Goal: Task Accomplishment & Management: Complete application form

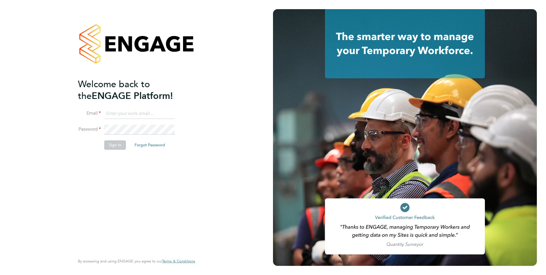
type input "Joanna.Duncan@ncclondon.ac.uk"
click at [110, 145] on button "Sign In" at bounding box center [115, 144] width 22 height 9
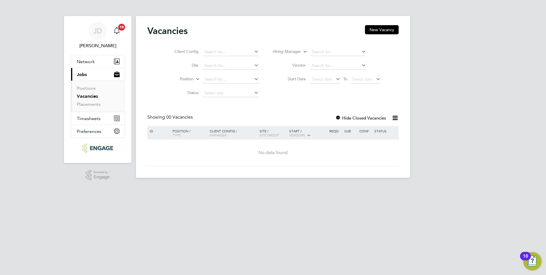
click at [90, 95] on link "Vacancies" at bounding box center [87, 95] width 21 height 5
click at [382, 31] on button "New Vacancy" at bounding box center [382, 29] width 34 height 9
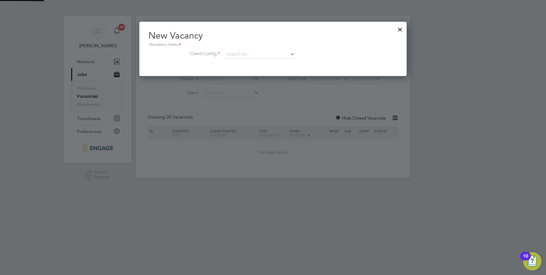
scroll to position [54, 268]
click at [289, 54] on icon at bounding box center [289, 54] width 0 height 8
click at [269, 99] on li "[GEOGRAPHIC_DATA]" at bounding box center [263, 102] width 79 height 8
type input "[GEOGRAPHIC_DATA]"
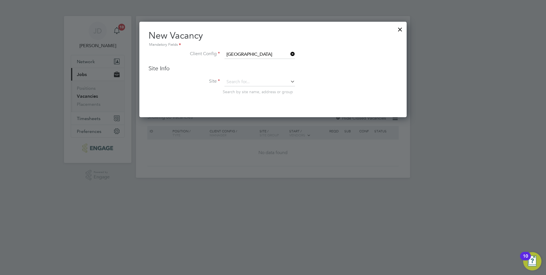
click at [289, 82] on icon at bounding box center [289, 81] width 0 height 8
click at [266, 88] on li "Support ed Learning" at bounding box center [259, 90] width 71 height 8
type input "Supported Learning"
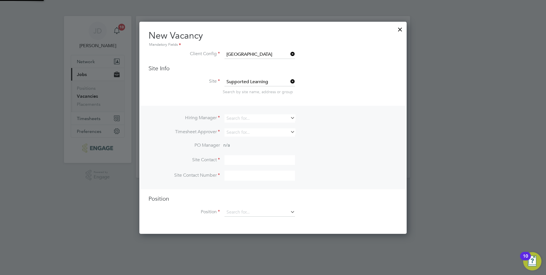
scroll to position [212, 268]
click at [289, 119] on icon at bounding box center [289, 118] width 0 height 8
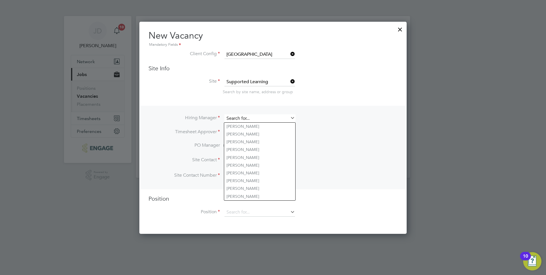
click at [251, 118] on input at bounding box center [259, 118] width 71 height 8
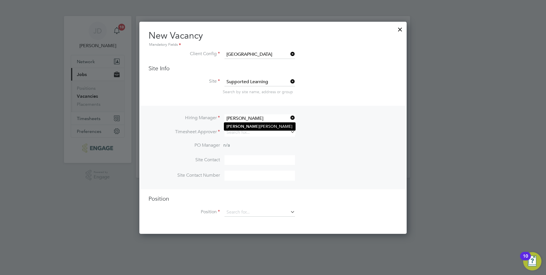
click at [258, 127] on li "[PERSON_NAME]" at bounding box center [259, 127] width 71 height 8
type input "[PERSON_NAME]"
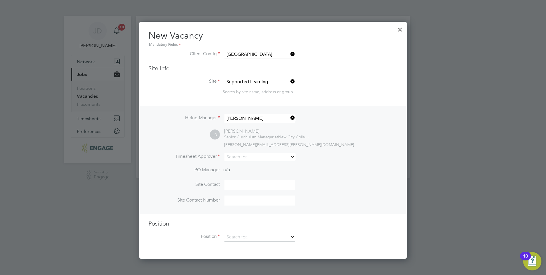
click at [289, 156] on icon at bounding box center [289, 156] width 0 height 8
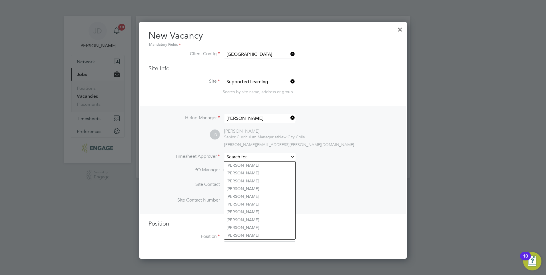
click at [248, 158] on input at bounding box center [259, 157] width 71 height 8
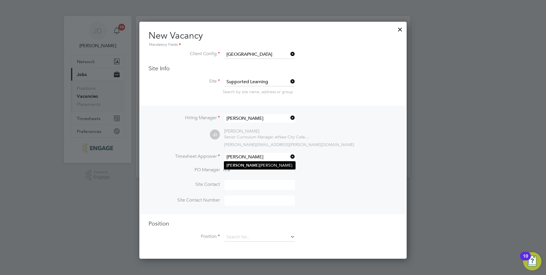
click at [247, 163] on li "[PERSON_NAME]" at bounding box center [259, 165] width 71 height 8
type input "[PERSON_NAME]"
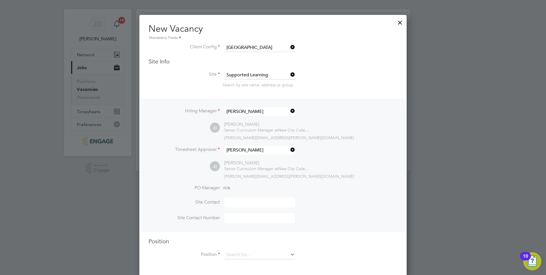
scroll to position [9, 0]
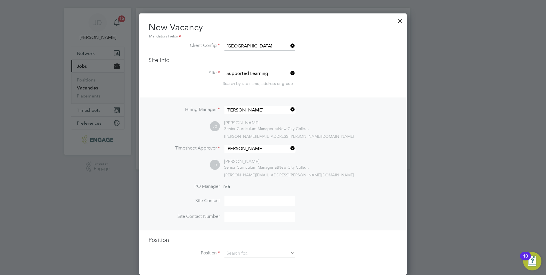
click at [240, 198] on input at bounding box center [259, 201] width 71 height 10
type input "J"
type input "[PERSON_NAME]"
click at [262, 216] on input at bounding box center [259, 217] width 71 height 10
type input "o"
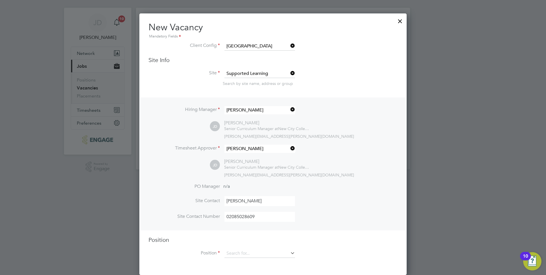
type input "02085028609"
click at [289, 252] on icon at bounding box center [289, 253] width 0 height 8
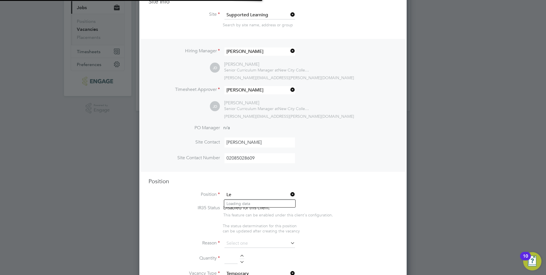
scroll to position [877, 268]
click at [267, 211] on li "Learning Support Assistant (Outer)" at bounding box center [276, 211] width 104 height 8
type input "Learning Support Assistant (Outer)"
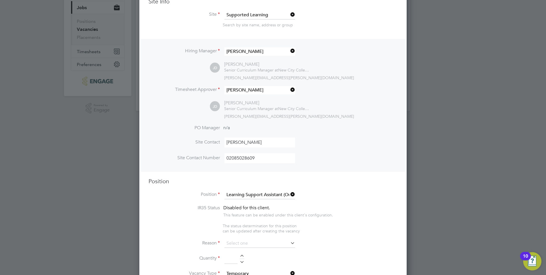
type textarea "LOREMIP DO SIT: • Am cons ad elit se doe Temporinc Utlabore Etdo ma aliquae adm…"
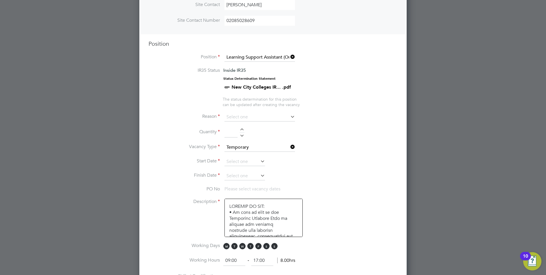
scroll to position [210, 0]
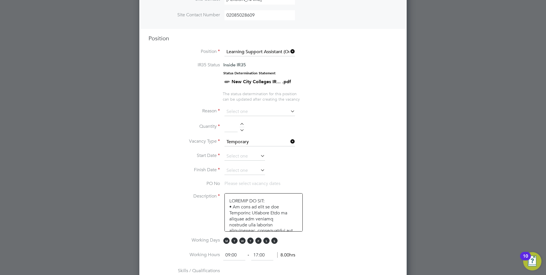
click at [289, 112] on icon at bounding box center [289, 111] width 0 height 8
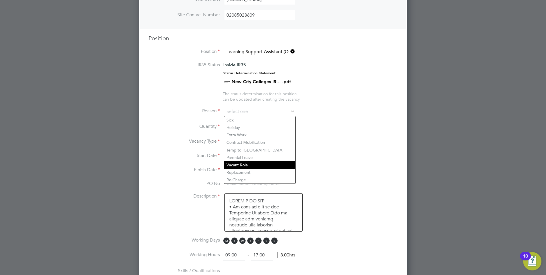
click at [279, 164] on li "Vacant Role" at bounding box center [259, 164] width 71 height 7
type input "Vacant Role"
click at [274, 162] on li "Vacant Role" at bounding box center [259, 164] width 71 height 7
click at [272, 166] on li "Vacant Role" at bounding box center [259, 164] width 71 height 7
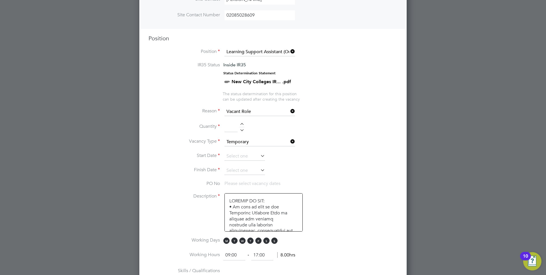
click at [330, 157] on li "Start Date" at bounding box center [272, 159] width 249 height 14
click at [236, 128] on input at bounding box center [230, 127] width 13 height 10
click at [241, 124] on div at bounding box center [242, 125] width 5 height 4
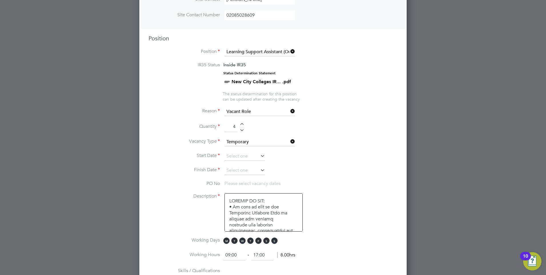
click at [242, 131] on div at bounding box center [242, 129] width 5 height 4
type input "3"
click at [259, 156] on icon at bounding box center [259, 156] width 0 height 8
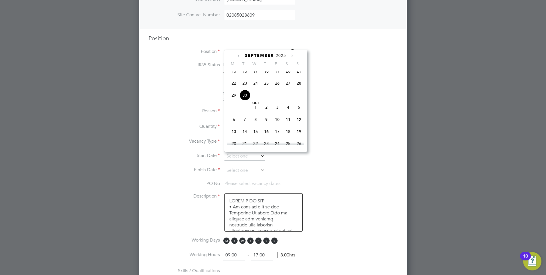
click at [245, 101] on span "30" at bounding box center [244, 95] width 11 height 11
type input "[DATE]"
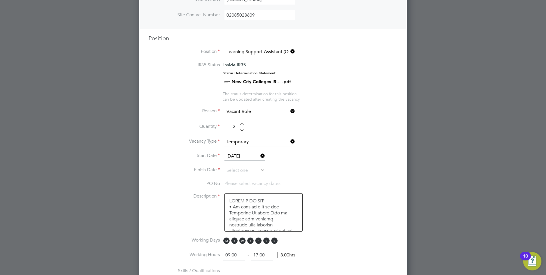
click at [259, 172] on icon at bounding box center [259, 170] width 0 height 8
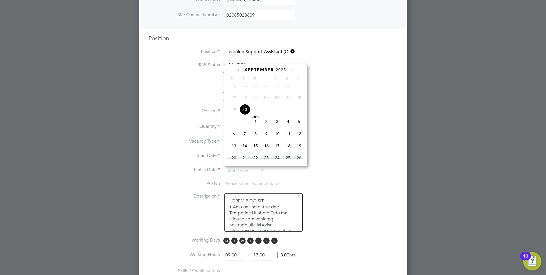
click at [259, 169] on icon at bounding box center [259, 170] width 0 height 8
click at [246, 110] on span "31" at bounding box center [244, 104] width 11 height 11
type input "[DATE]"
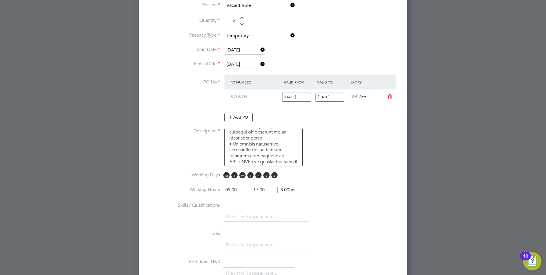
scroll to position [352, 0]
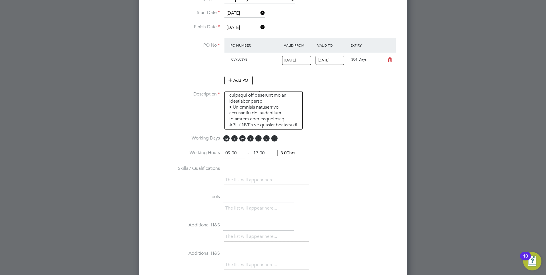
click at [274, 140] on span "S" at bounding box center [274, 138] width 6 height 6
click at [266, 140] on span "S" at bounding box center [266, 138] width 6 height 6
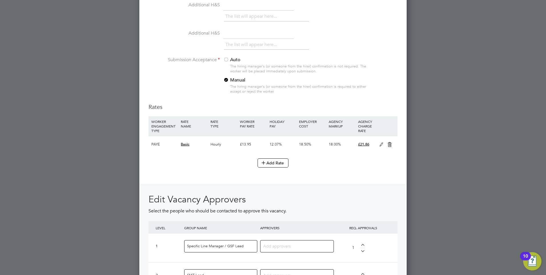
scroll to position [609, 0]
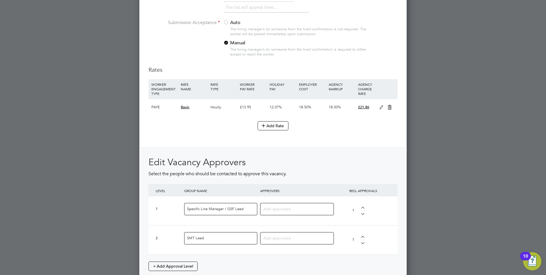
click at [288, 210] on input at bounding box center [294, 208] width 63 height 7
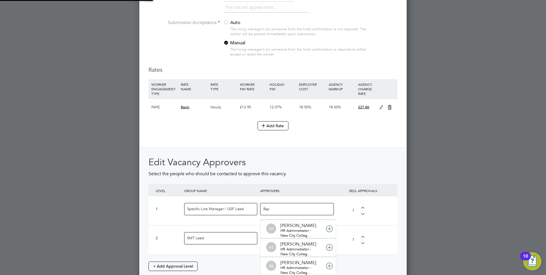
scroll to position [0, 0]
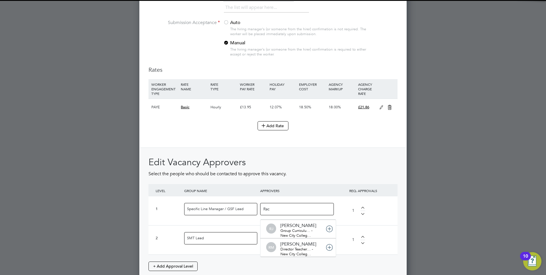
type input "Rach"
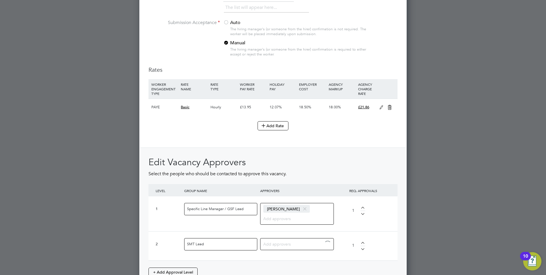
click at [282, 245] on input at bounding box center [294, 243] width 63 height 7
type input "Jac"
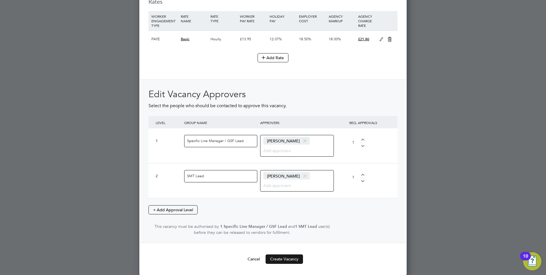
click at [290, 257] on button "Create Vacancy" at bounding box center [284, 258] width 37 height 9
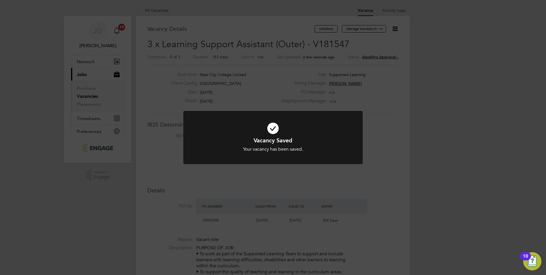
click at [380, 172] on div "Vacancy Saved Your vacancy has been saved. Cancel Okay" at bounding box center [273, 137] width 546 height 275
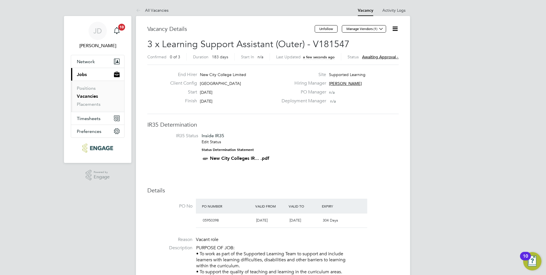
click at [395, 29] on icon at bounding box center [395, 28] width 7 height 7
click at [358, 29] on button "Manage Vendors (1)" at bounding box center [364, 28] width 44 height 7
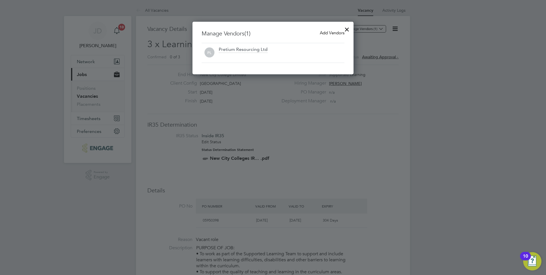
click at [324, 34] on span "Add Vendors" at bounding box center [332, 32] width 25 height 5
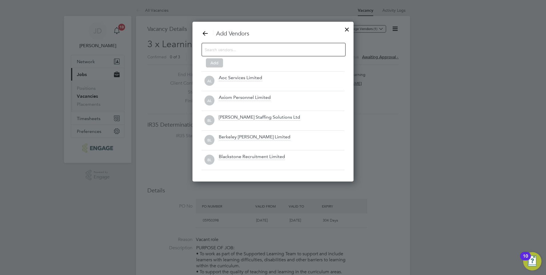
click at [234, 51] on input at bounding box center [269, 49] width 129 height 7
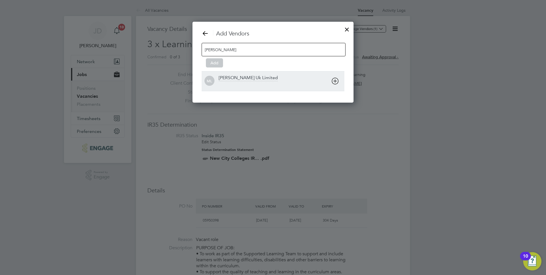
type input "[PERSON_NAME]"
click at [248, 79] on div "[PERSON_NAME] Uk Limited" at bounding box center [248, 78] width 59 height 6
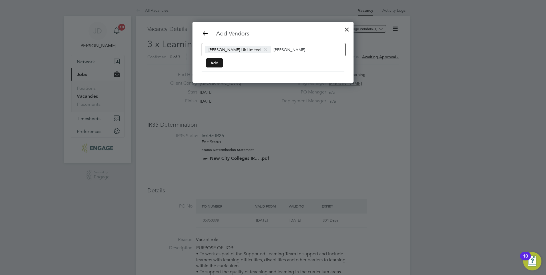
click at [216, 63] on button "Add" at bounding box center [214, 62] width 17 height 9
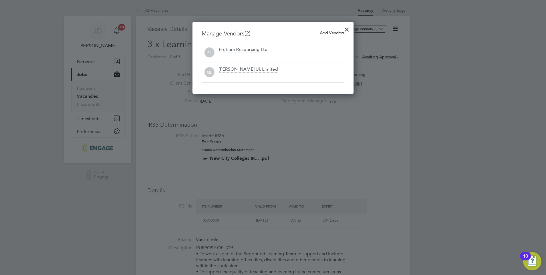
click at [334, 33] on span "Add Vendors" at bounding box center [332, 32] width 25 height 5
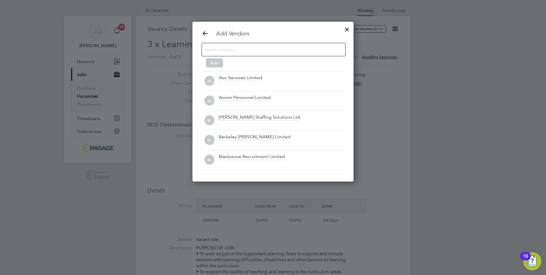
click at [252, 51] on input at bounding box center [269, 49] width 129 height 7
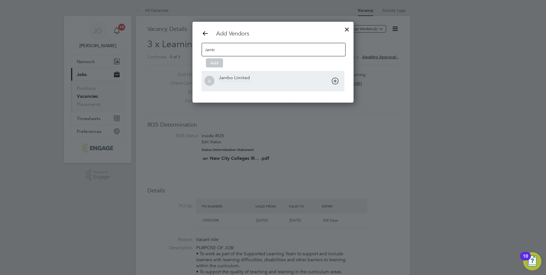
type input "Jamb"
click at [248, 77] on div "Jambo Limited" at bounding box center [234, 78] width 31 height 6
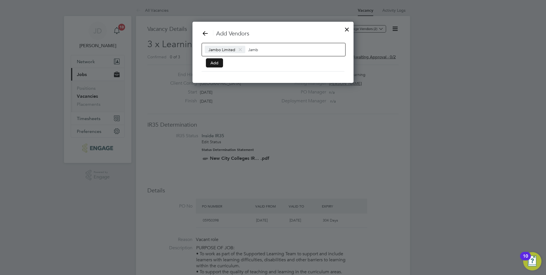
click at [217, 63] on button "Add" at bounding box center [214, 62] width 17 height 9
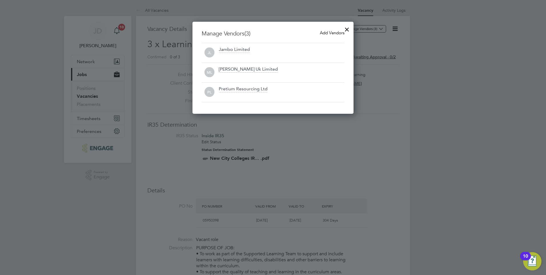
click at [324, 34] on span "Add Vendors" at bounding box center [332, 32] width 25 height 5
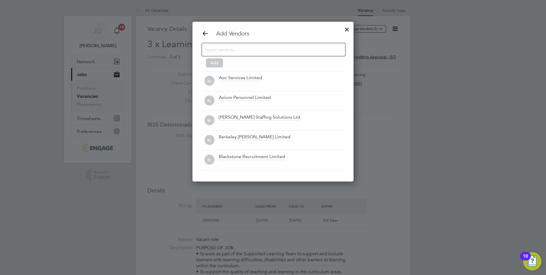
click at [245, 51] on input at bounding box center [269, 49] width 129 height 7
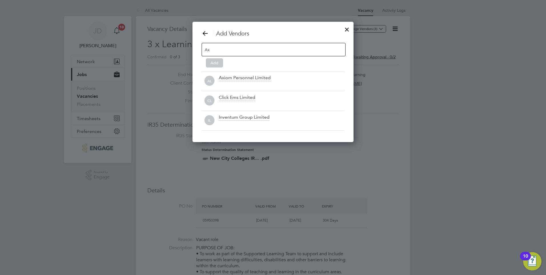
type input "A"
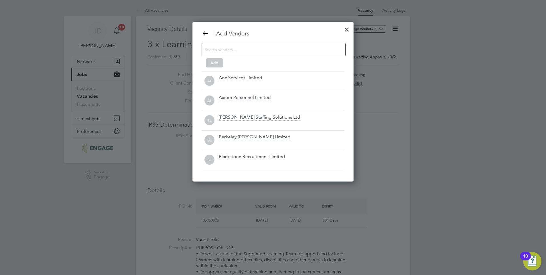
click at [227, 50] on input at bounding box center [223, 49] width 36 height 7
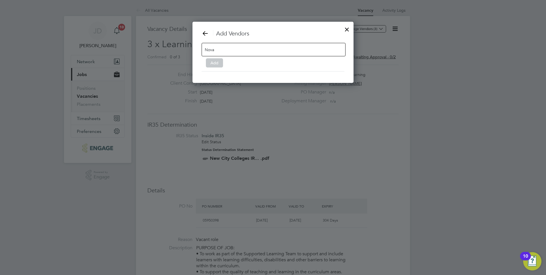
type input "Nova"
click at [346, 29] on div at bounding box center [347, 28] width 10 height 10
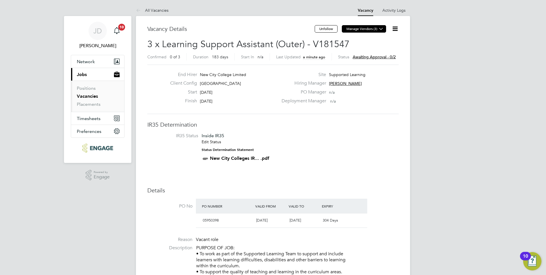
click at [358, 30] on button "Manage Vendors (3)" at bounding box center [364, 28] width 44 height 7
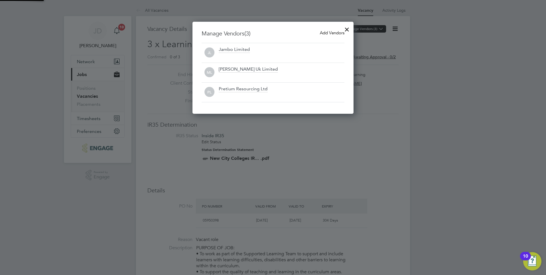
scroll to position [92, 161]
click at [329, 35] on span "Add Vendors" at bounding box center [332, 32] width 25 height 5
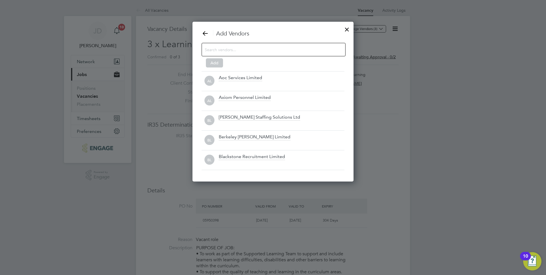
click at [238, 49] on input at bounding box center [269, 49] width 129 height 7
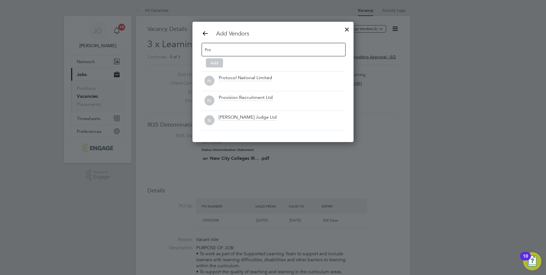
scroll to position [101, 161]
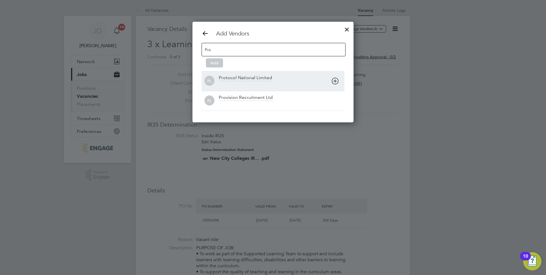
type input "Pro"
click at [247, 77] on div "Protocol National Limited" at bounding box center [245, 78] width 53 height 6
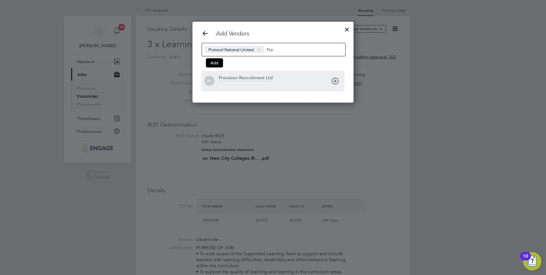
scroll to position [81, 161]
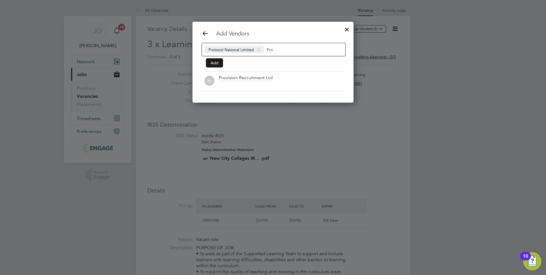
click at [215, 64] on button "Add" at bounding box center [214, 62] width 17 height 9
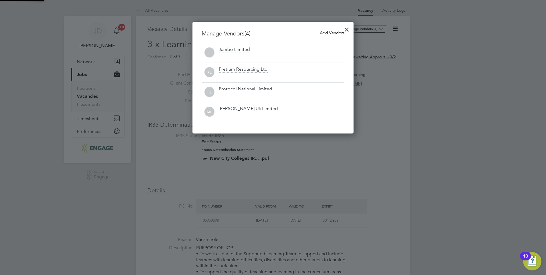
scroll to position [112, 161]
click at [346, 29] on div at bounding box center [347, 28] width 10 height 10
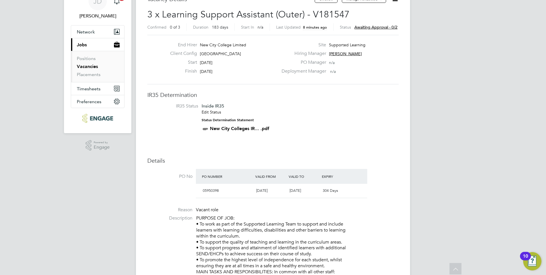
scroll to position [0, 0]
